Goal: Find specific page/section: Find specific page/section

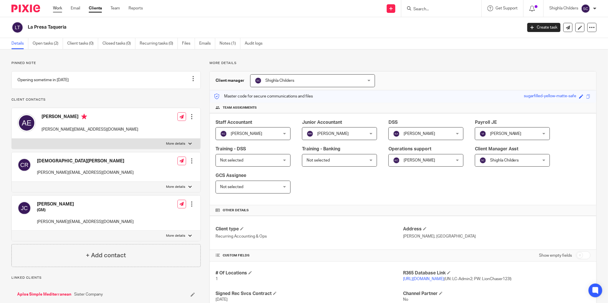
click at [54, 6] on link "Work" at bounding box center [57, 8] width 9 height 6
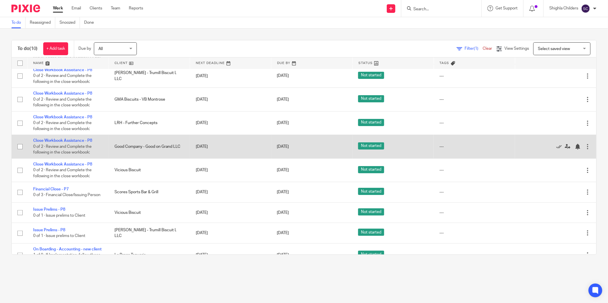
scroll to position [46, 0]
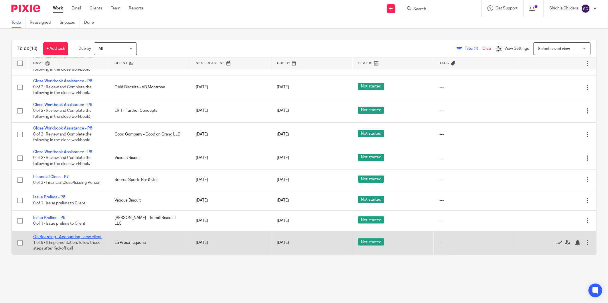
click at [72, 235] on link "On Boarding - Accounting - new client" at bounding box center [67, 237] width 68 height 4
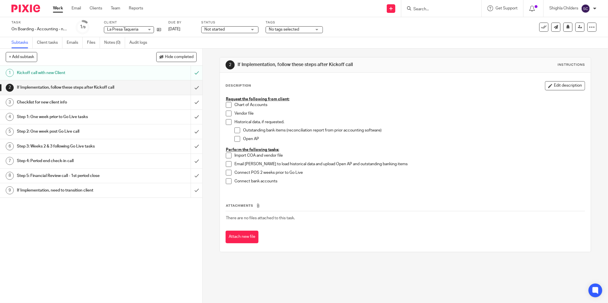
click at [226, 105] on span at bounding box center [229, 105] width 6 height 6
click at [223, 156] on div "Request the following from client: Chart of Accounts Vendor file Historical dat…" at bounding box center [405, 143] width 364 height 98
click at [428, 9] on input "Search" at bounding box center [438, 9] width 51 height 5
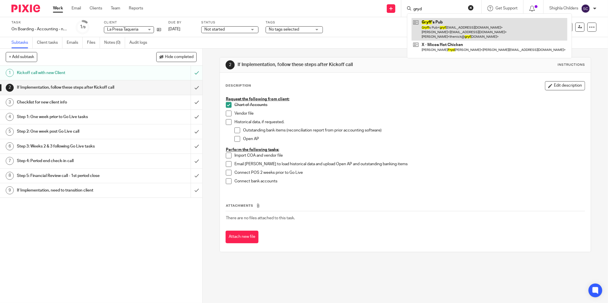
type input "gryd"
click at [434, 27] on link at bounding box center [489, 29] width 156 height 23
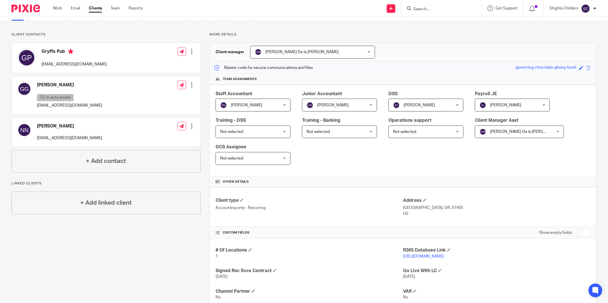
scroll to position [64, 0]
